Goal: Task Accomplishment & Management: Manage account settings

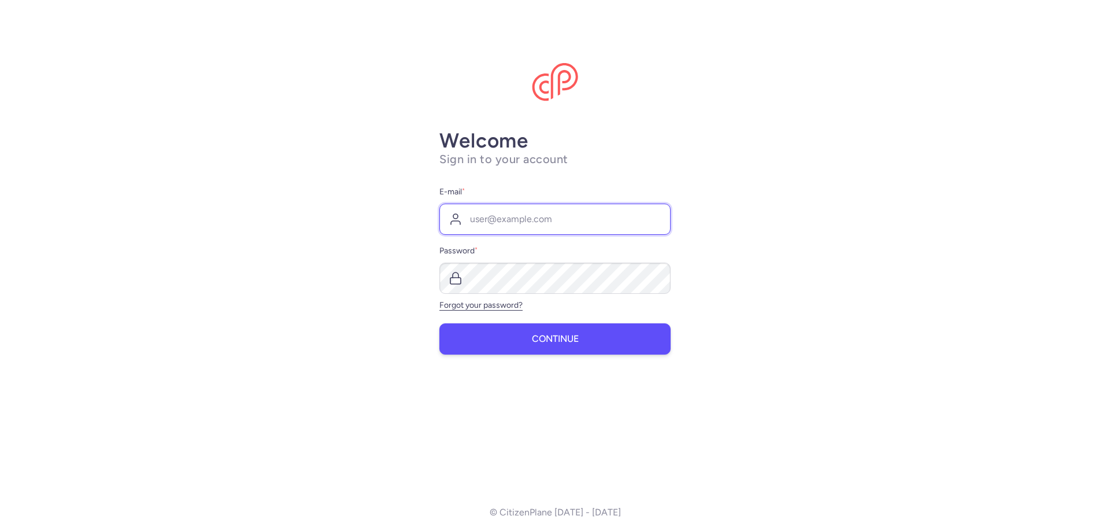
type input "[PERSON_NAME][EMAIL_ADDRESS][DOMAIN_NAME]"
click at [545, 346] on button "Continue" at bounding box center [555, 338] width 231 height 31
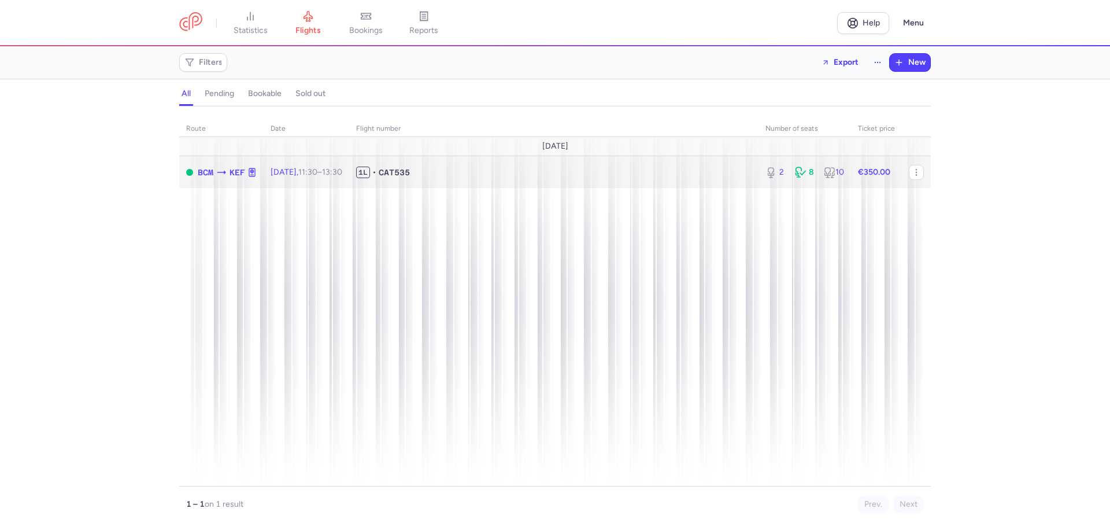
click at [215, 175] on div "BCM KEF" at bounding box center [227, 172] width 59 height 13
select select "days"
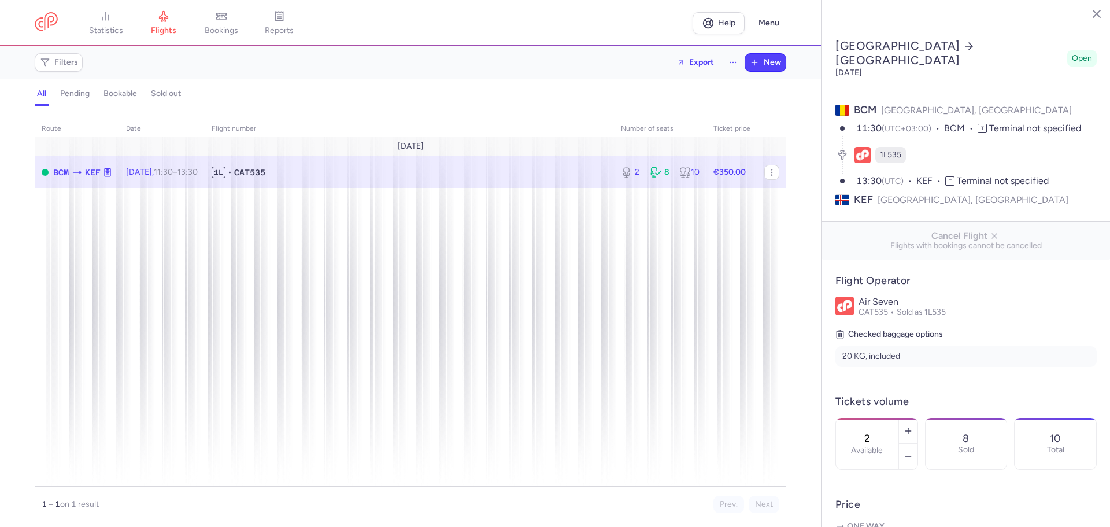
click at [157, 173] on span "[DATE] 11:30 – 13:30 +0" at bounding box center [162, 172] width 72 height 10
click at [696, 172] on div "10" at bounding box center [690, 173] width 20 height 12
click at [61, 170] on span "BCM" at bounding box center [61, 172] width 16 height 13
click at [767, 173] on icon "button" at bounding box center [771, 172] width 9 height 9
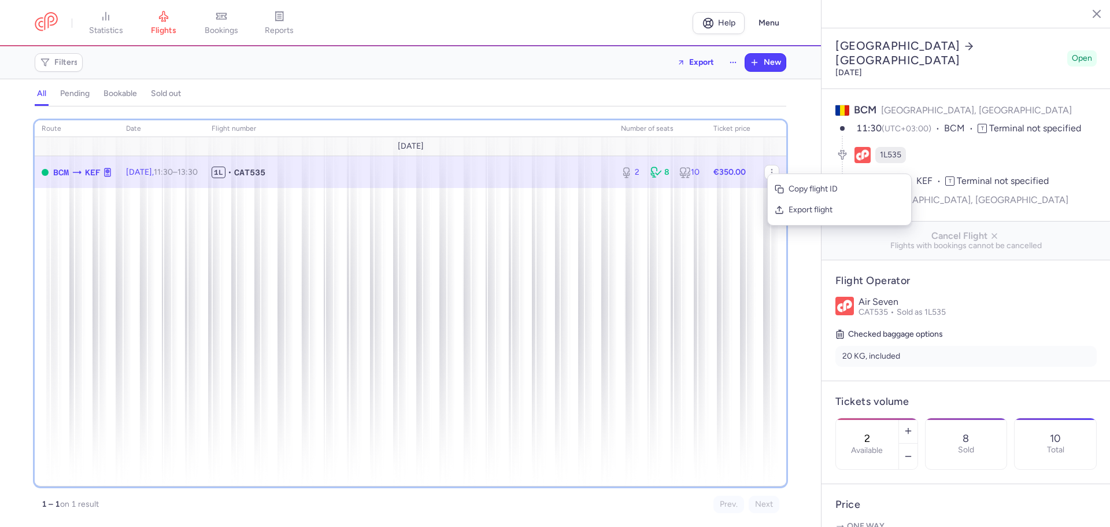
click at [668, 234] on div "route date Flight number number of seats Ticket price [DATE] BCM KEF [DATE] 11:…" at bounding box center [411, 303] width 752 height 366
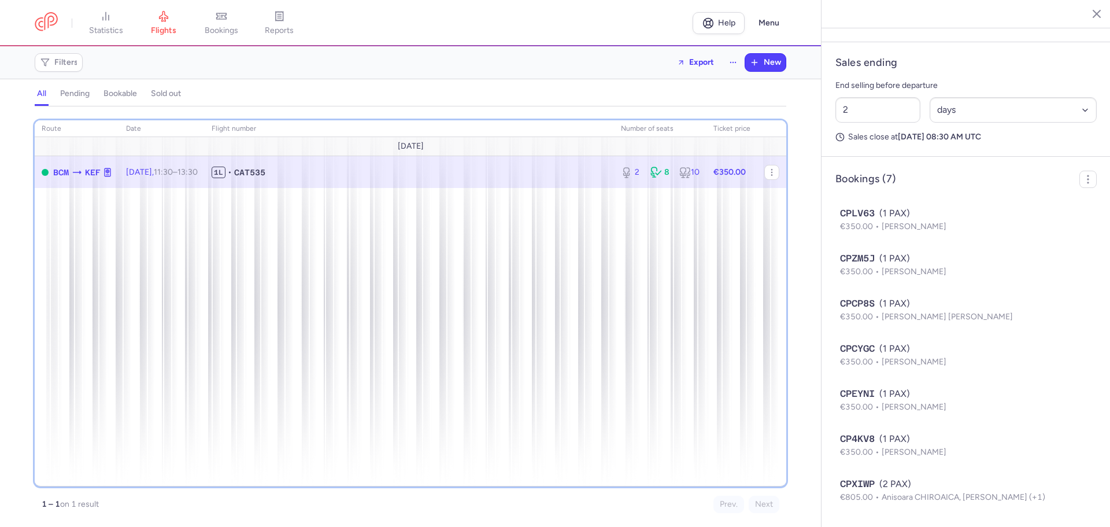
scroll to position [571, 0]
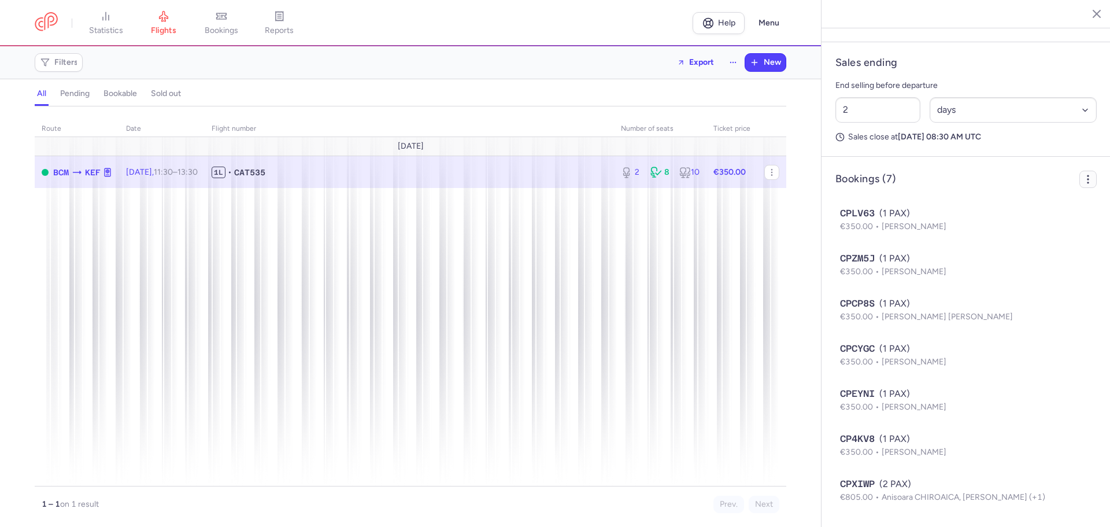
click at [1083, 184] on icon "button" at bounding box center [1089, 179] width 12 height 12
click at [1053, 199] on button "Export PNL" at bounding box center [1030, 206] width 115 height 21
click at [1033, 207] on span "Export PNL" at bounding box center [1037, 207] width 87 height 12
click at [1005, 209] on span "Export PNL" at bounding box center [1037, 207] width 87 height 12
click at [994, 208] on button "Export PNL" at bounding box center [1030, 206] width 115 height 21
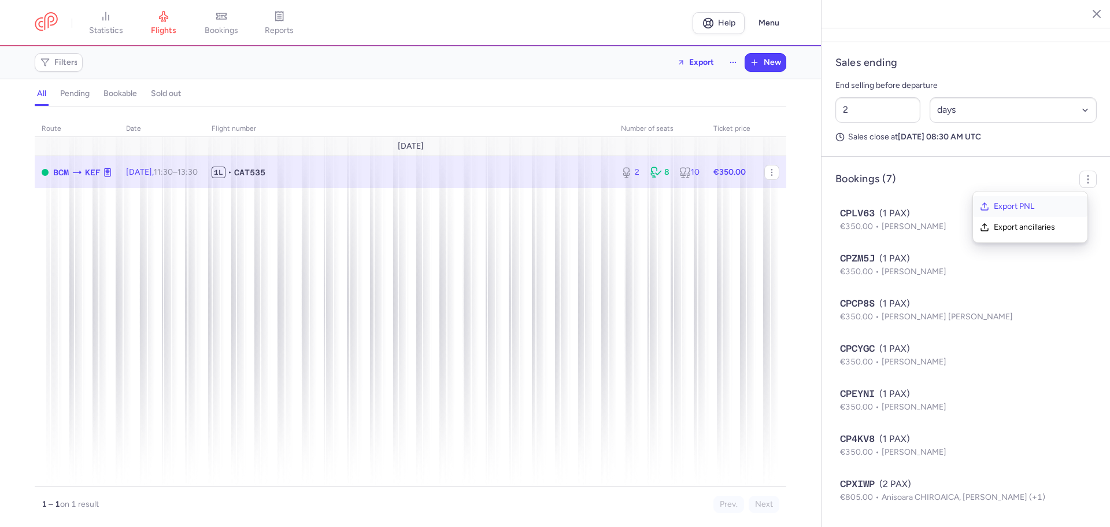
click at [997, 207] on span "Export PNL" at bounding box center [1037, 207] width 87 height 12
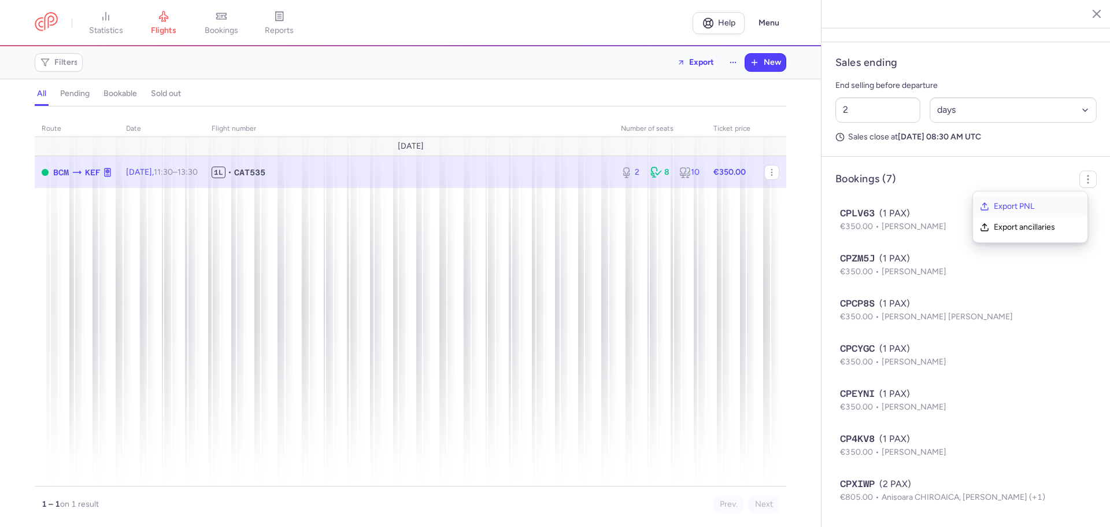
click at [997, 206] on span "Export PNL" at bounding box center [1037, 207] width 87 height 12
click at [1050, 204] on span "Export PNL" at bounding box center [1037, 207] width 87 height 12
click at [764, 175] on td at bounding box center [772, 172] width 29 height 32
click at [769, 171] on icon "button" at bounding box center [771, 172] width 9 height 9
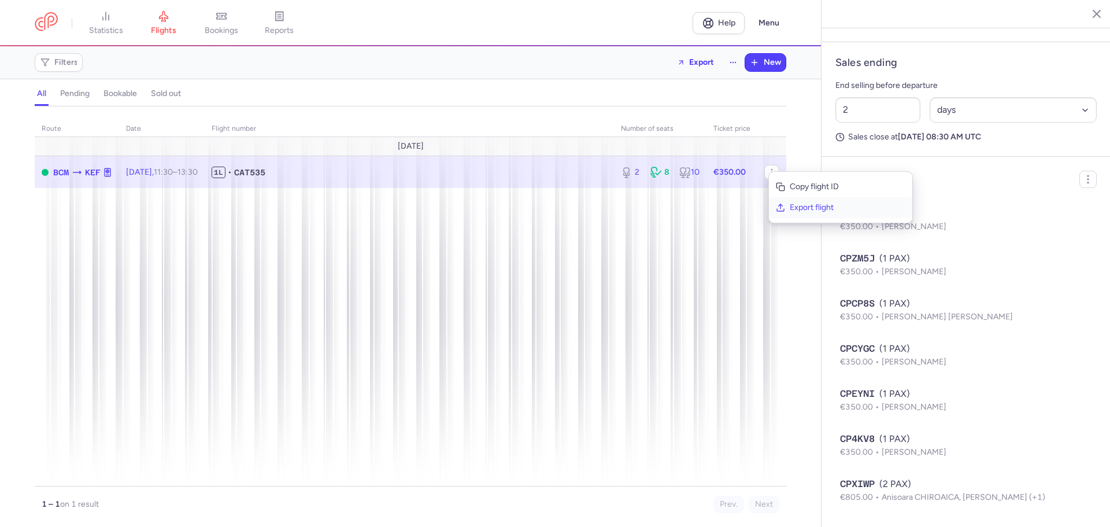
click at [811, 204] on span "Export flight" at bounding box center [848, 208] width 116 height 12
click at [1069, 175] on header "Bookings (7)" at bounding box center [966, 179] width 261 height 17
click at [1083, 178] on icon "button" at bounding box center [1089, 179] width 12 height 12
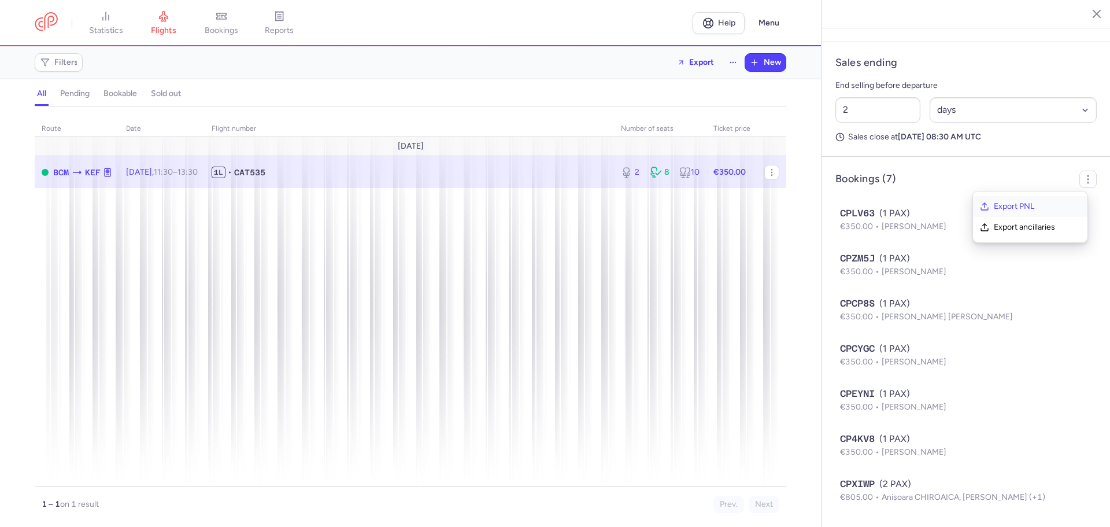
click at [1058, 205] on span "Export PNL" at bounding box center [1037, 207] width 87 height 12
click at [1049, 230] on span "Export ancillaries" at bounding box center [1037, 227] width 87 height 12
click at [992, 226] on button "Export ancillaries" at bounding box center [1030, 227] width 115 height 21
click at [195, 167] on span "11:30 – 13:30 +0" at bounding box center [176, 172] width 44 height 10
click at [299, 169] on span "1L • CAT535" at bounding box center [410, 173] width 396 height 12
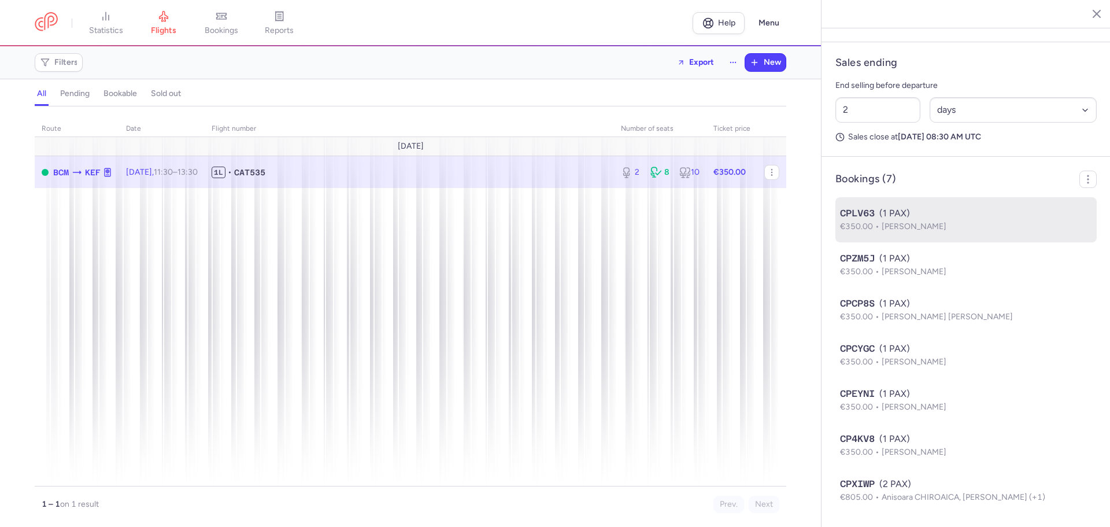
click at [877, 213] on div "CPLV63 (1 PAX)" at bounding box center [966, 213] width 252 height 14
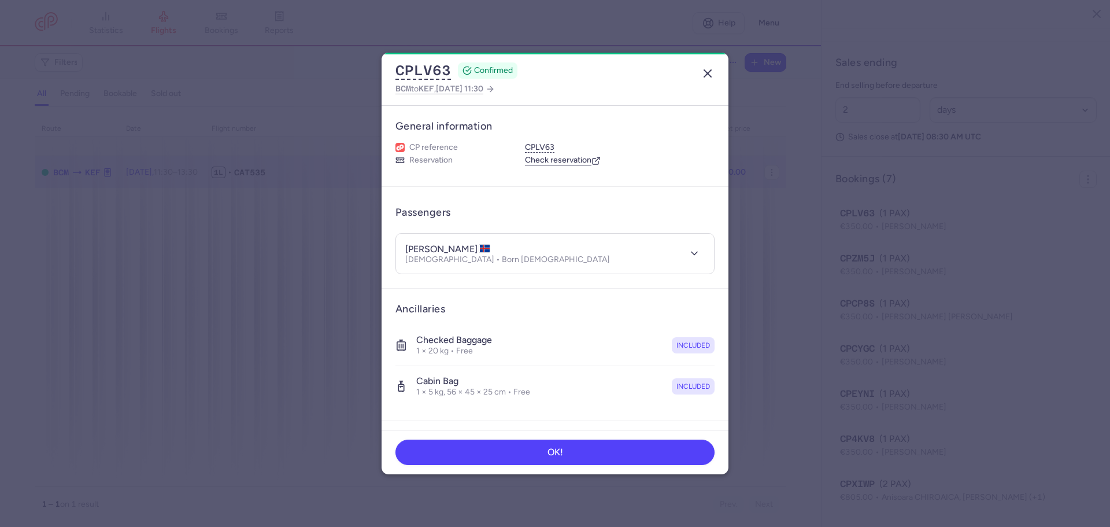
click at [710, 74] on icon "button" at bounding box center [708, 74] width 14 height 14
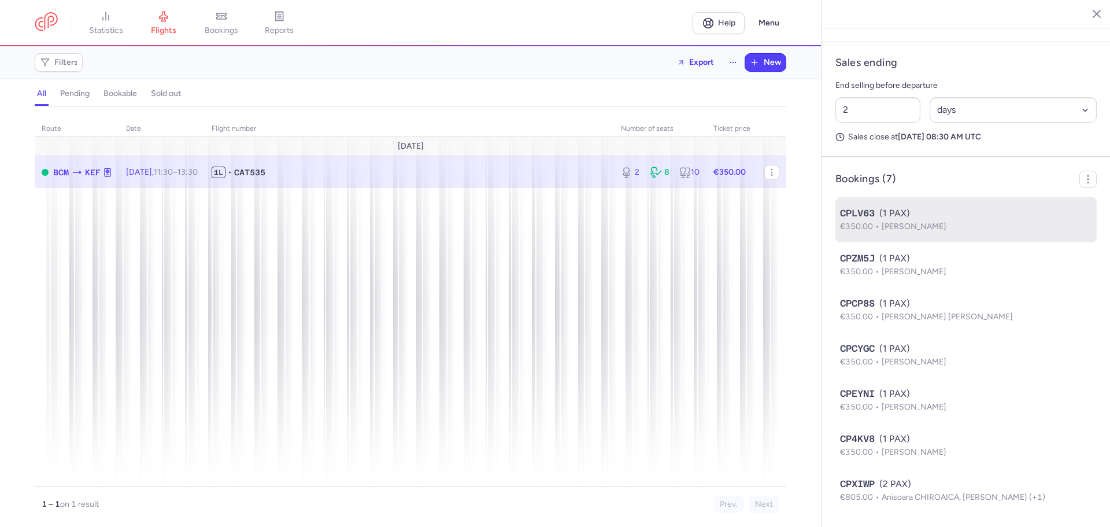
click at [947, 221] on span "[PERSON_NAME]" at bounding box center [914, 226] width 65 height 10
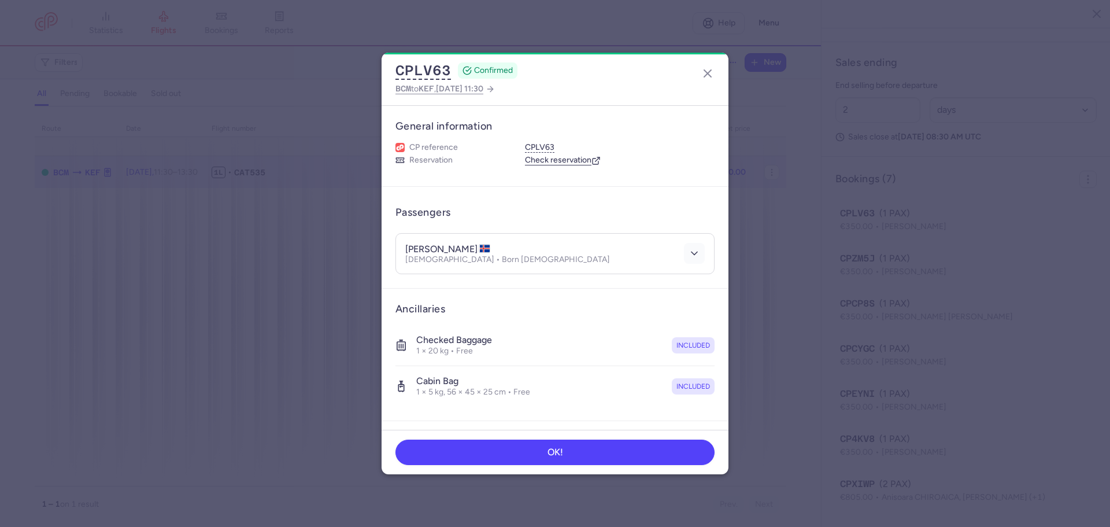
click at [689, 251] on icon "button" at bounding box center [695, 254] width 12 height 12
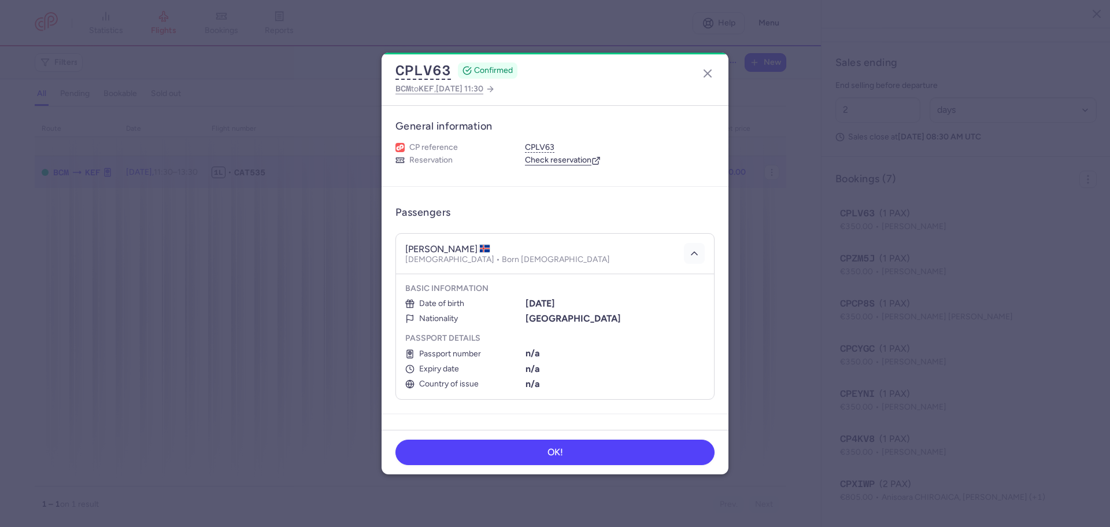
click at [689, 251] on icon "button" at bounding box center [695, 254] width 12 height 12
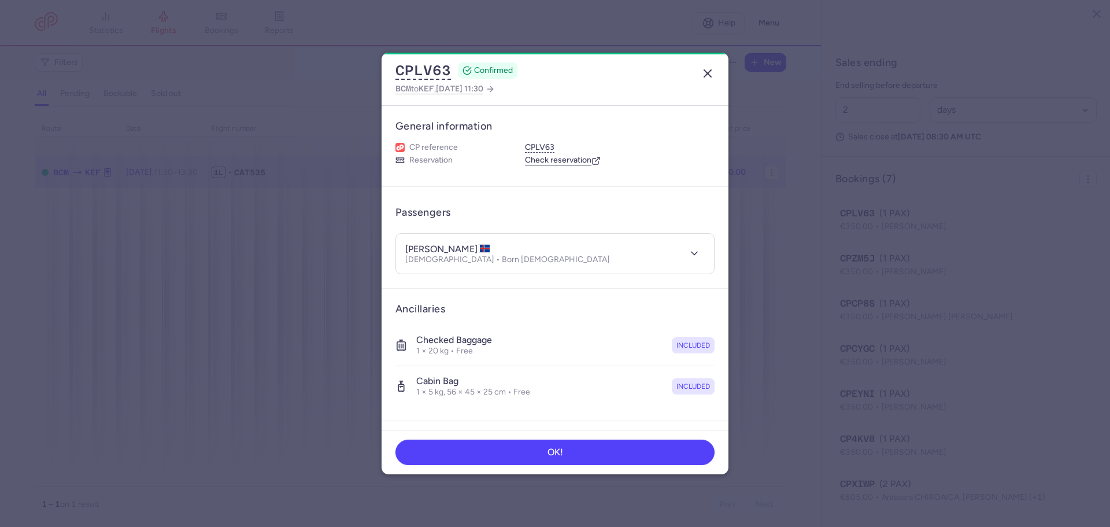
click at [714, 75] on icon "button" at bounding box center [708, 74] width 14 height 14
